Goal: Task Accomplishment & Management: Manage account settings

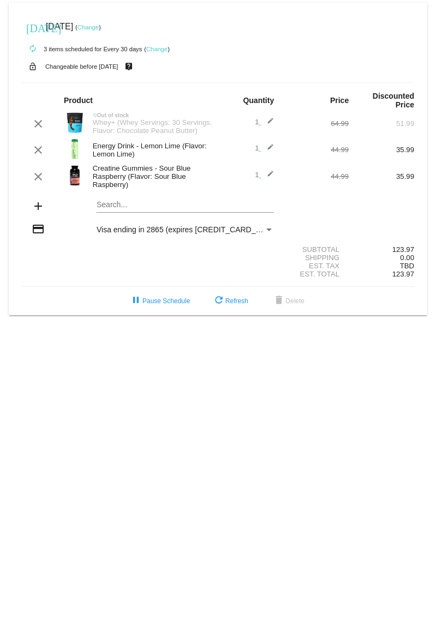
click at [130, 125] on div "Whey+ (Whey Servings: 30 Servings, Flavor: Chocolate Peanut Butter)" at bounding box center [152, 126] width 131 height 16
click at [267, 120] on mat-icon "edit" at bounding box center [267, 123] width 13 height 13
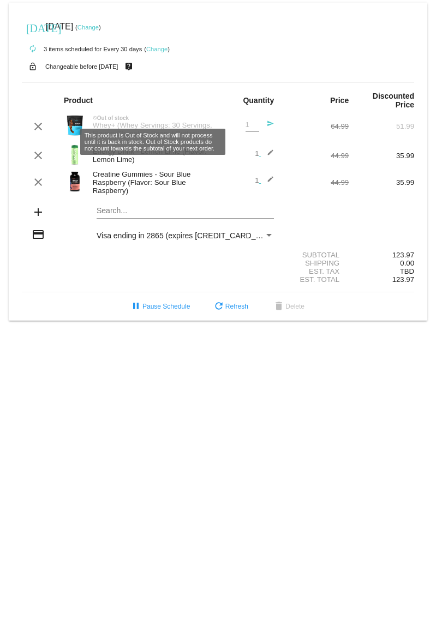
click at [213, 121] on div "Whey+ (Whey Servings: 30 Servings, Flavor: Chocolate Peanut Butter)" at bounding box center [152, 129] width 131 height 16
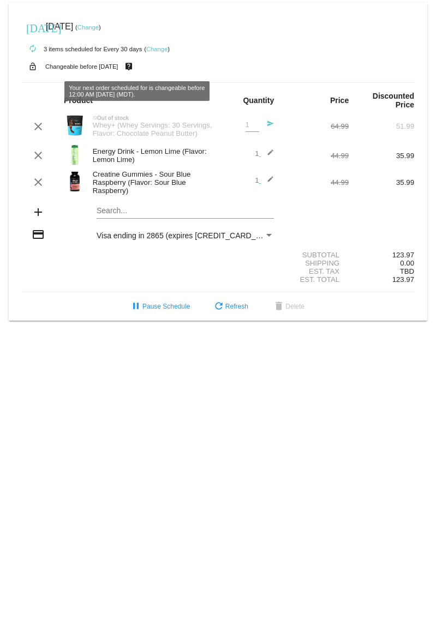
click at [204, 27] on div "[DATE] [DATE] ( Change )" at bounding box center [218, 27] width 392 height 22
click at [144, 207] on mat-card "[DATE] [DATE] ( Change ) autorenew 3 items scheduled for Every 30 days ( Change…" at bounding box center [218, 162] width 418 height 318
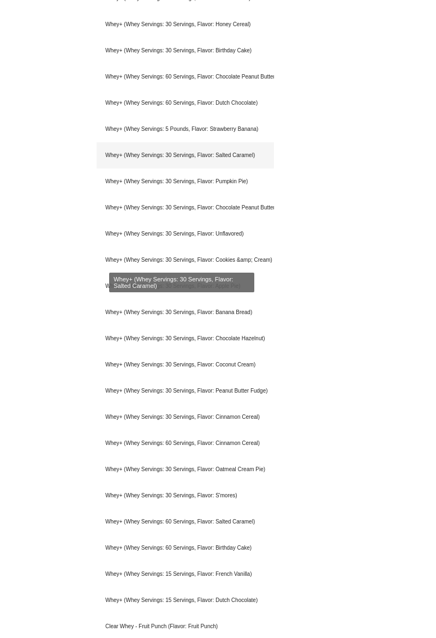
scroll to position [382, 0]
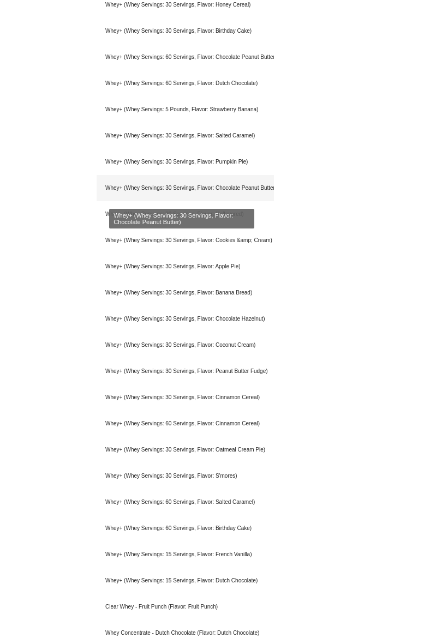
type input "whey"
click at [170, 184] on div "Whey+ (Whey Servings: 30 Servings, Flavor: Chocolate Peanut Butter)" at bounding box center [185, 188] width 177 height 26
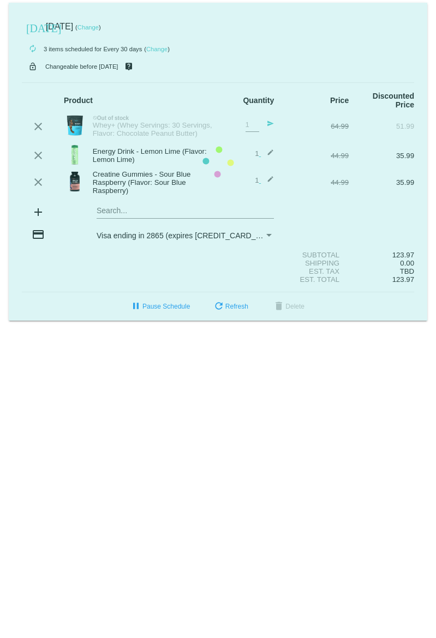
scroll to position [0, 0]
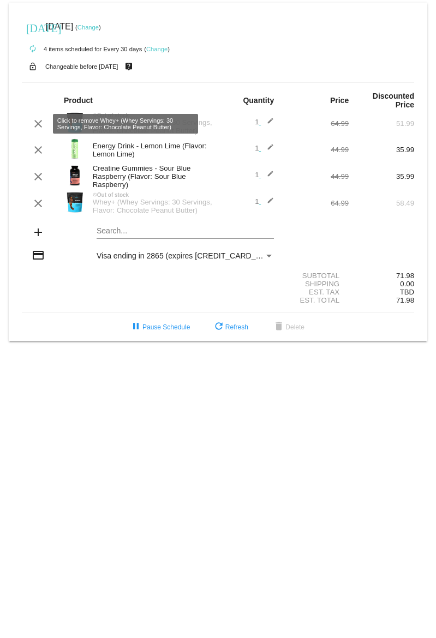
click at [38, 128] on mat-icon "clear" at bounding box center [38, 123] width 13 height 13
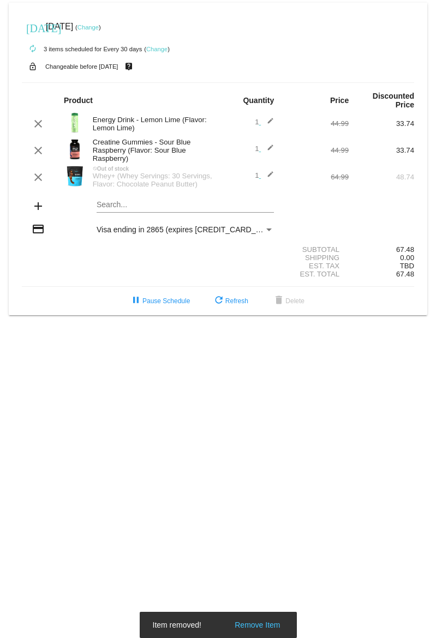
click at [156, 205] on mat-card "[DATE] [DATE] ( Change ) autorenew 3 items scheduled for Every 30 days ( Change…" at bounding box center [218, 159] width 418 height 312
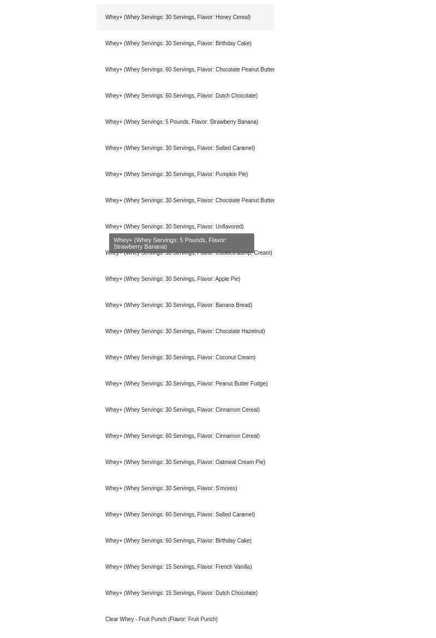
scroll to position [382, 0]
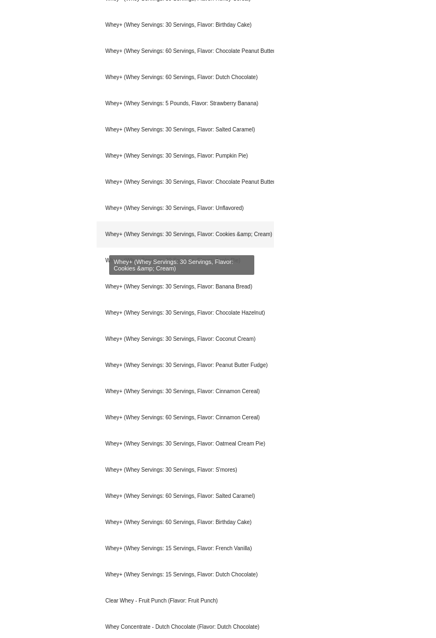
type input "whey"
click at [152, 231] on div "Whey+ (Whey Servings: 30 Servings, Flavor: Cookies &amp; Cream)" at bounding box center [185, 234] width 177 height 26
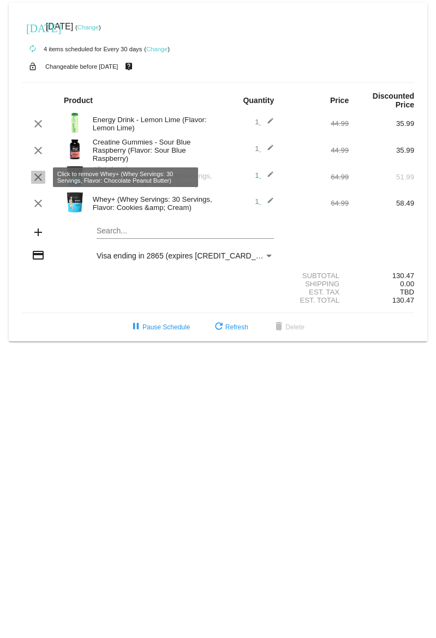
click at [35, 178] on mat-icon "clear" at bounding box center [38, 177] width 13 height 13
